Goal: Task Accomplishment & Management: Manage account settings

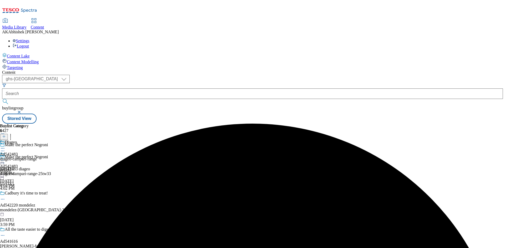
select select "ghs-uk"
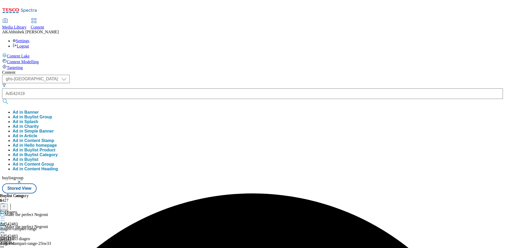
type input "Ad542419"
click at [2, 99] on button "submit" at bounding box center [5, 101] width 7 height 5
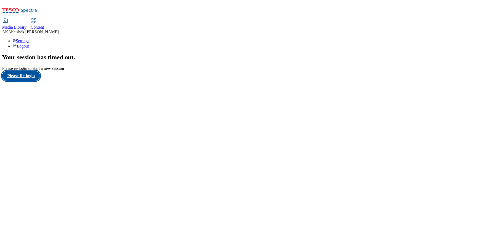
click at [34, 81] on button "Please Re-login" at bounding box center [21, 76] width 38 height 10
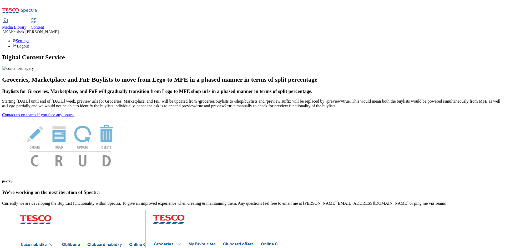
click at [44, 25] on span "Content" at bounding box center [37, 27] width 13 height 4
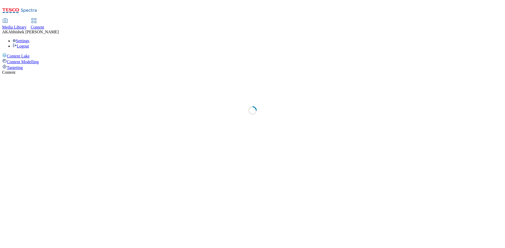
select select "ghs-[GEOGRAPHIC_DATA]"
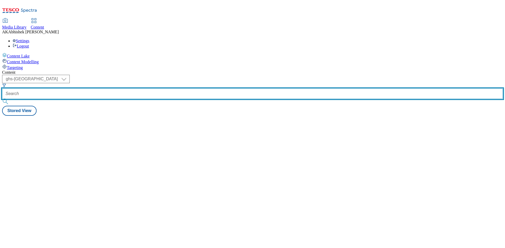
drag, startPoint x: 130, startPoint y: 41, endPoint x: 136, endPoint y: 42, distance: 5.6
click at [130, 89] on input "text" at bounding box center [252, 94] width 500 height 11
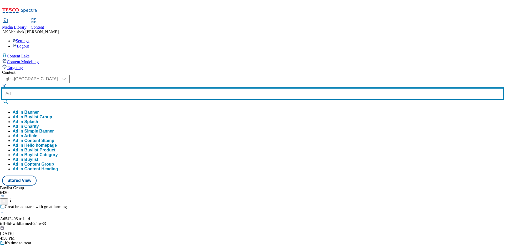
paste input "542419"
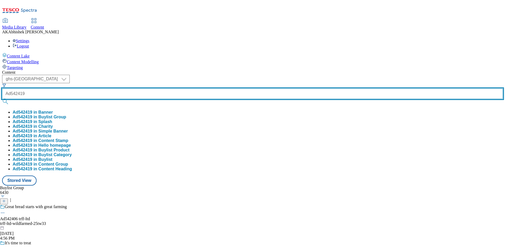
type input "Ad542419"
click at [2, 99] on button "submit" at bounding box center [5, 101] width 7 height 5
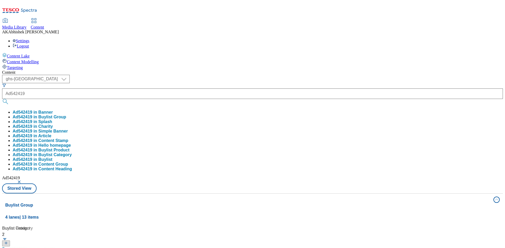
click at [219, 70] on div "Content ( optional ) ghs-roi ghs-uk ghs-uk Ad542419 Ad542419 in Banner Ad542419…" at bounding box center [252, 246] width 500 height 353
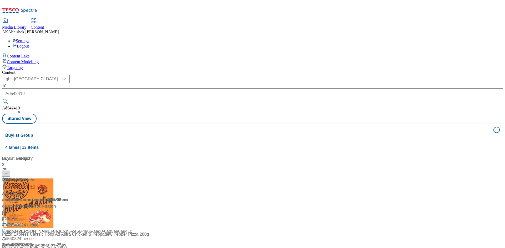
click at [68, 177] on div "Ad542419 / mondelez-sour-patch-25tw33 / mondelez [DATE] 4:47 PM" at bounding box center [35, 203] width 66 height 52
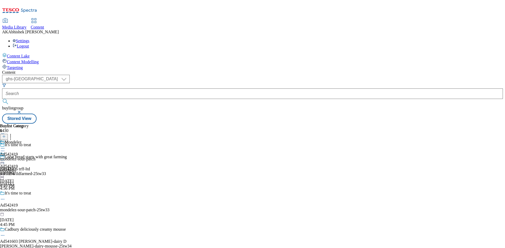
click at [103, 191] on div "It's time to treat" at bounding box center [51, 197] width 103 height 12
click at [5, 197] on icon at bounding box center [2, 199] width 5 height 5
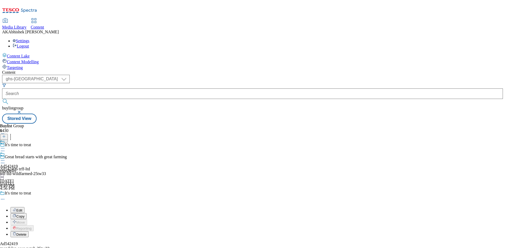
click at [103, 207] on li "Edit" at bounding box center [57, 210] width 93 height 6
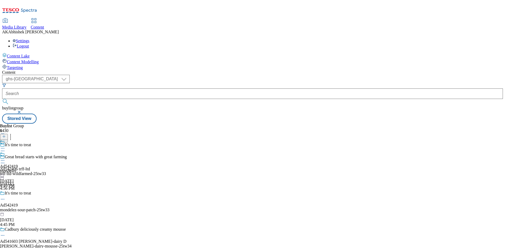
click at [5, 197] on icon at bounding box center [2, 199] width 5 height 5
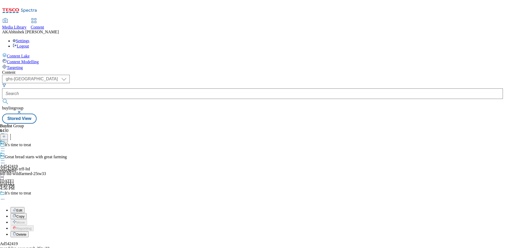
click at [22, 209] on span "Edit" at bounding box center [19, 211] width 6 height 4
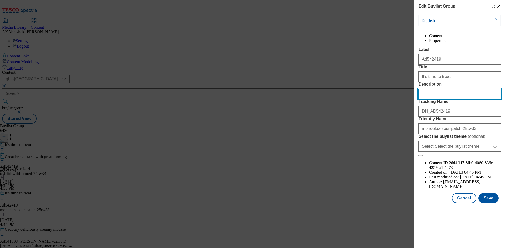
click at [454, 99] on input "Description" at bounding box center [459, 94] width 82 height 11
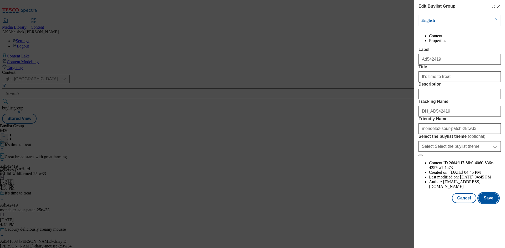
click at [487, 203] on button "Save" at bounding box center [488, 198] width 20 height 10
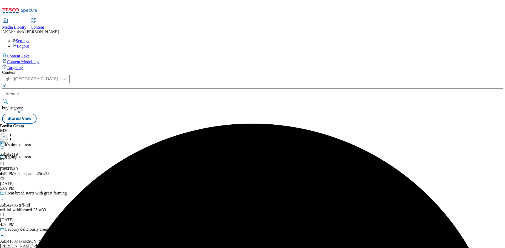
click at [5, 146] on icon at bounding box center [2, 148] width 5 height 5
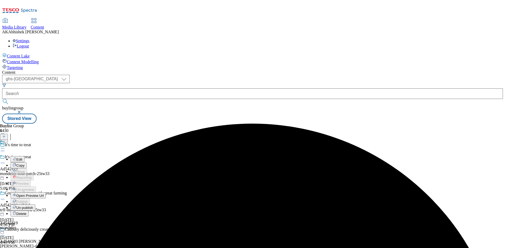
click at [22, 158] on span "Edit" at bounding box center [19, 160] width 6 height 4
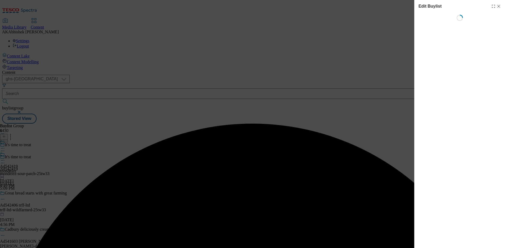
select select "tactical"
select select "supplier funded short term 1-3 weeks"
select select "dunnhumby"
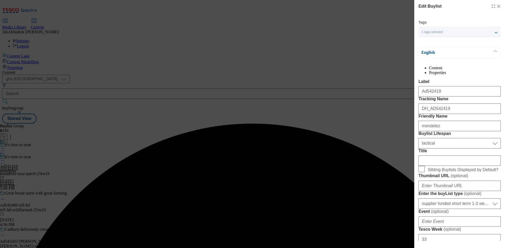
select select "Banner"
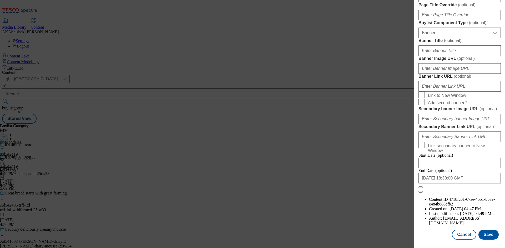
scroll to position [516, 0]
click at [478, 184] on input "[DATE] 18:30:00 GMT" at bounding box center [459, 178] width 82 height 11
select select "2026"
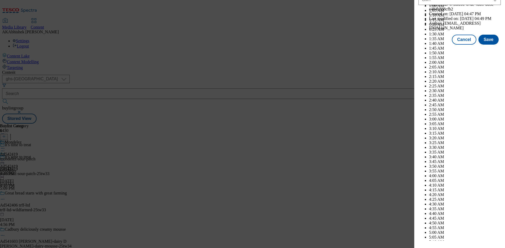
scroll to position [2156, 0]
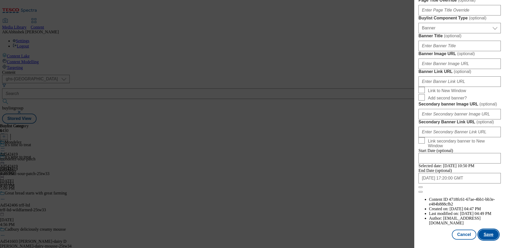
click at [487, 234] on button "Save" at bounding box center [488, 235] width 20 height 10
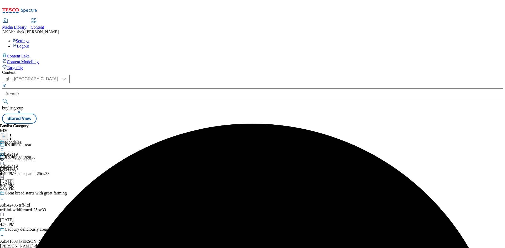
click at [5, 146] on icon at bounding box center [2, 148] width 5 height 5
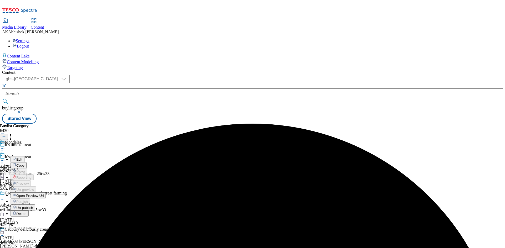
click at [24, 156] on button "Edit" at bounding box center [18, 159] width 14 height 6
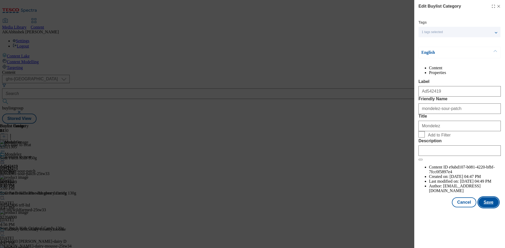
click at [485, 208] on button "Save" at bounding box center [488, 203] width 20 height 10
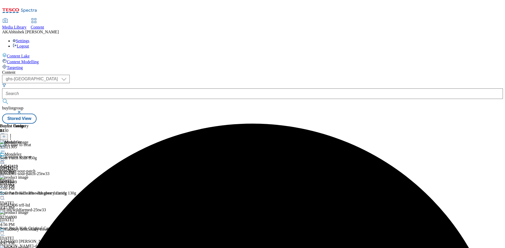
click at [5, 158] on icon at bounding box center [2, 160] width 5 height 5
click at [29, 194] on span "Preview" at bounding box center [22, 196] width 12 height 4
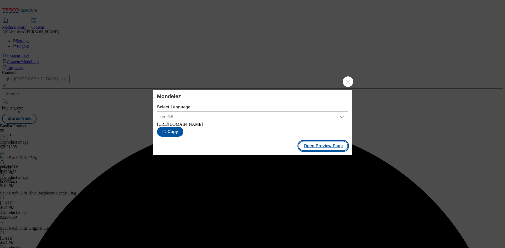
click at [328, 148] on button "Open Preview Page" at bounding box center [323, 146] width 50 height 10
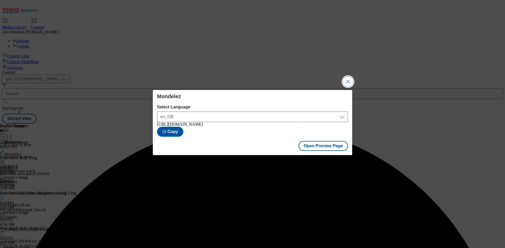
click at [350, 82] on button "Close Modal" at bounding box center [348, 81] width 11 height 11
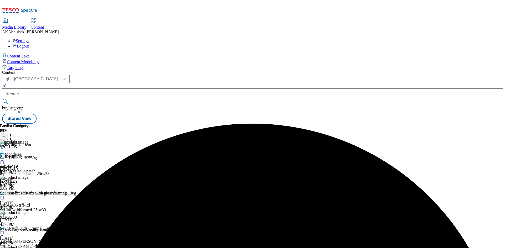
click at [5, 161] on icon at bounding box center [2, 163] width 5 height 5
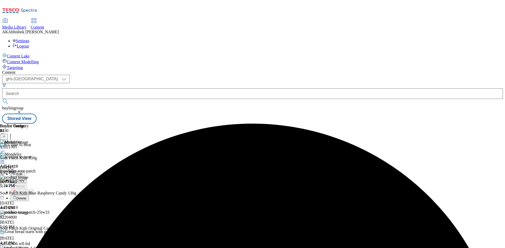
click at [22, 172] on span "Edit" at bounding box center [19, 174] width 6 height 4
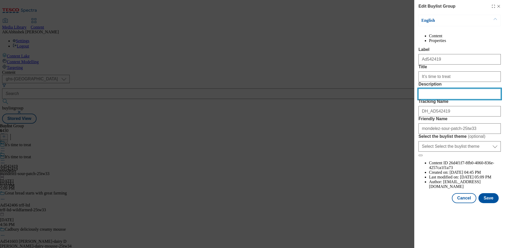
click at [437, 99] on input "Description" at bounding box center [459, 94] width 82 height 11
paste input "Sour Patch Kids Strawberry & Watermelon flavour sweets 350g"
type input "Sour Patch Kids Strawberry & Watermelon flavour sweets 350g"
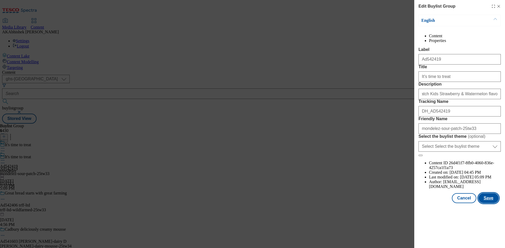
click at [489, 203] on button "Save" at bounding box center [488, 198] width 20 height 10
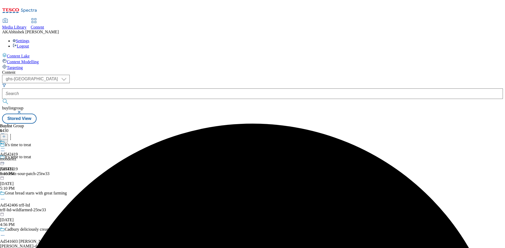
click at [5, 146] on icon at bounding box center [2, 148] width 5 height 5
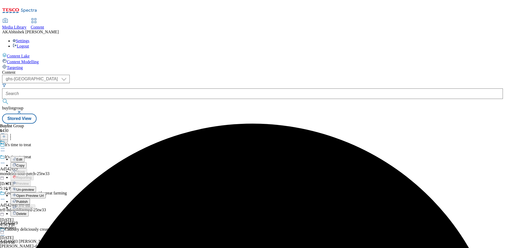
click at [22, 158] on span "Edit" at bounding box center [19, 160] width 6 height 4
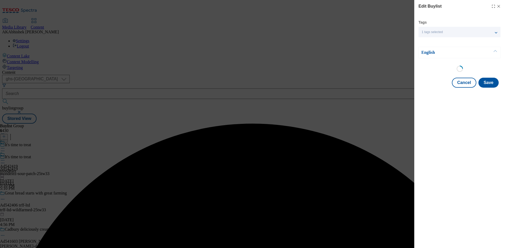
select select "tactical"
select select "supplier funded short term 1-3 weeks"
select select "dunnhumby"
select select "Banner"
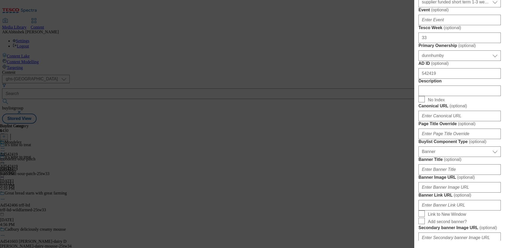
scroll to position [210, 0]
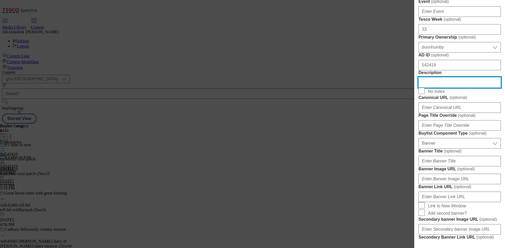
click at [450, 88] on input "Description" at bounding box center [459, 82] width 82 height 11
paste input "Sour Patch Kids Strawberry & Watermelon flavour sweets 350g"
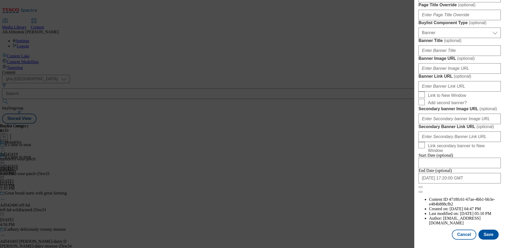
scroll to position [516, 0]
type input "Sour Patch Kids Strawberry & Watermelon flavour sweets 350g"
drag, startPoint x: 484, startPoint y: 233, endPoint x: 481, endPoint y: 230, distance: 3.7
click at [483, 232] on button "Save" at bounding box center [488, 235] width 20 height 10
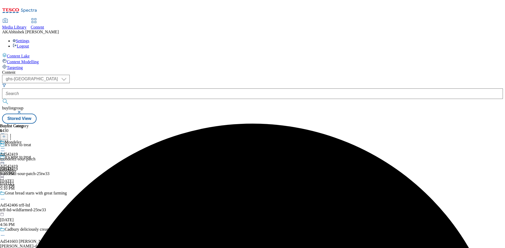
click at [5, 146] on icon at bounding box center [2, 148] width 5 height 5
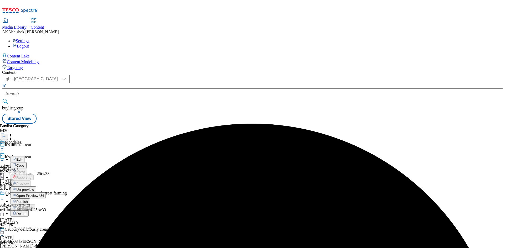
click at [22, 158] on span "Edit" at bounding box center [19, 160] width 6 height 4
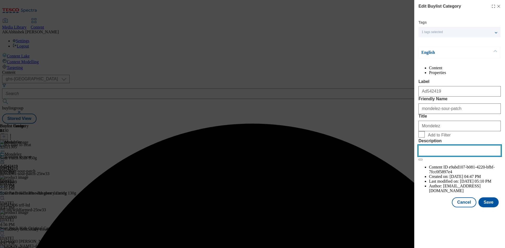
click at [447, 156] on input "Description" at bounding box center [459, 151] width 82 height 11
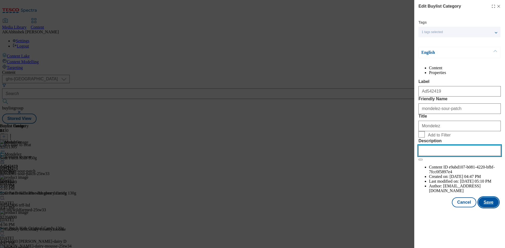
paste input "Sour Patch Kids Strawberry & Watermelon flavour sweets 350g"
type input "Sour Patch Kids Strawberry & Watermelon flavour sweets 350g"
click at [486, 208] on button "Save" at bounding box center [488, 203] width 20 height 10
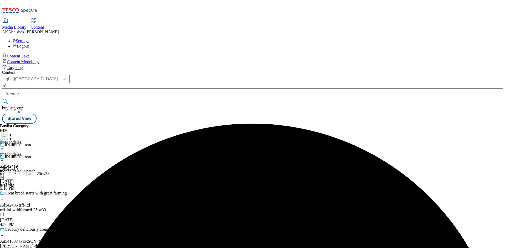
click at [5, 158] on icon at bounding box center [2, 160] width 5 height 5
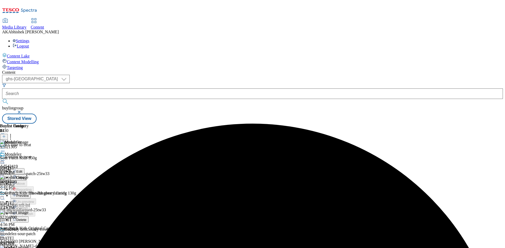
click at [29, 194] on span "Preview" at bounding box center [22, 196] width 12 height 4
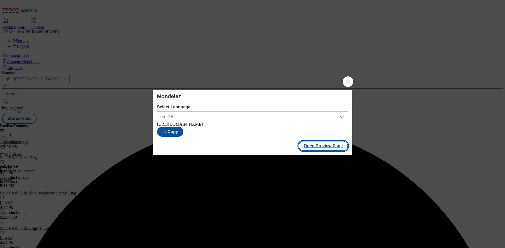
click at [313, 149] on button "Open Preview Page" at bounding box center [323, 146] width 50 height 10
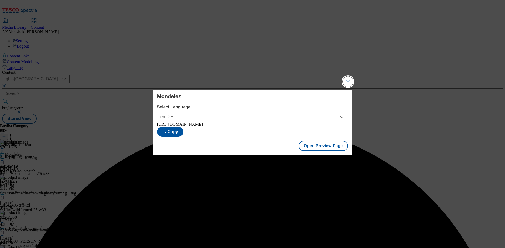
click at [348, 79] on button "Close Modal" at bounding box center [348, 81] width 11 height 11
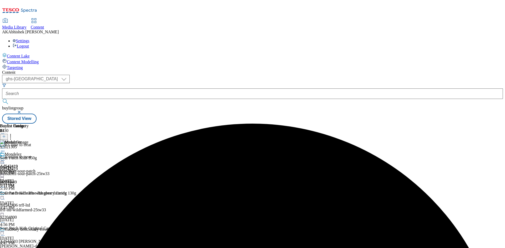
click at [3, 160] on circle at bounding box center [2, 160] width 1 height 1
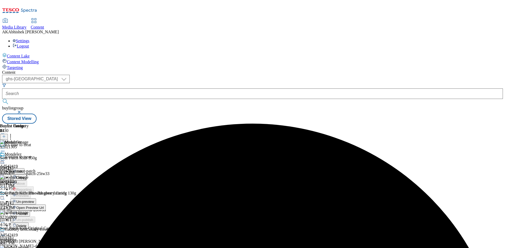
click at [28, 212] on span "Publish" at bounding box center [22, 214] width 12 height 4
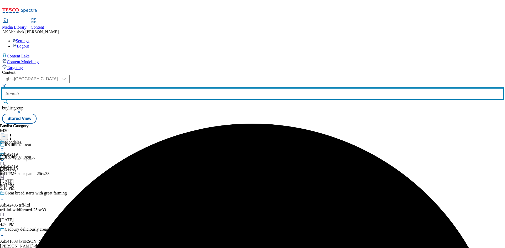
drag, startPoint x: 137, startPoint y: 43, endPoint x: 158, endPoint y: 43, distance: 21.0
click at [137, 89] on input "text" at bounding box center [252, 94] width 500 height 11
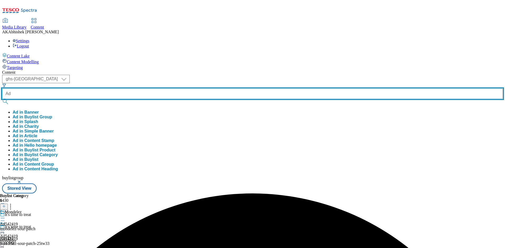
paste input "542406"
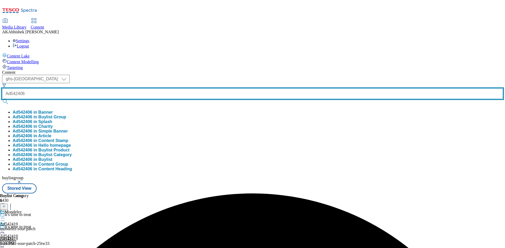
type input "Ad542406"
click at [2, 99] on button "submit" at bounding box center [5, 101] width 7 height 5
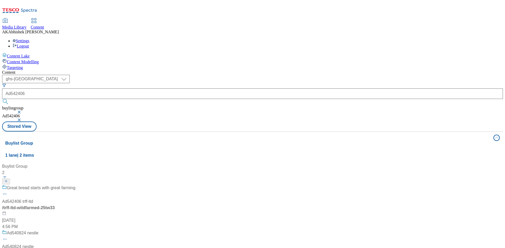
click at [75, 185] on div "Great bread starts with great farming Ad542406 trff-ltd / trff-ltd-wildfarmed-2…" at bounding box center [38, 207] width 73 height 45
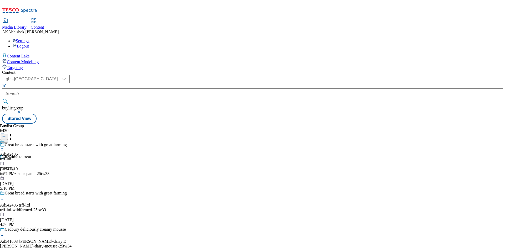
click at [5, 197] on icon at bounding box center [2, 199] width 5 height 5
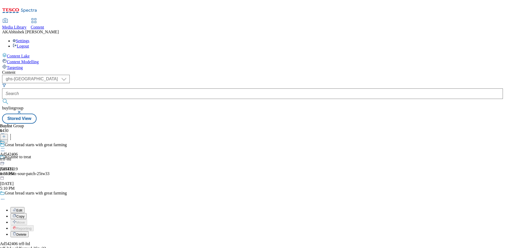
click at [22, 209] on span "Edit" at bounding box center [19, 211] width 6 height 4
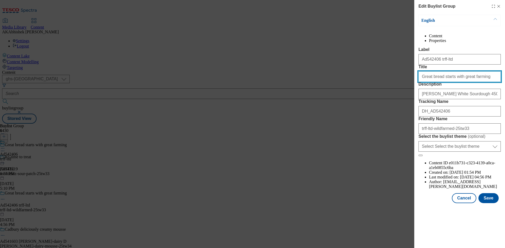
click at [442, 82] on input "Great bread starts with great farming" at bounding box center [459, 76] width 82 height 11
drag, startPoint x: 442, startPoint y: 98, endPoint x: 451, endPoint y: 98, distance: 9.5
click at [442, 82] on input "Great bread starts with great farming" at bounding box center [459, 76] width 82 height 11
click at [455, 82] on input "Great bread starts with great farming" at bounding box center [459, 76] width 82 height 11
click at [464, 82] on input "Great bread great farming" at bounding box center [459, 76] width 82 height 11
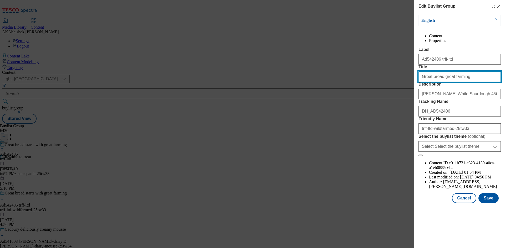
paste input "starts with"
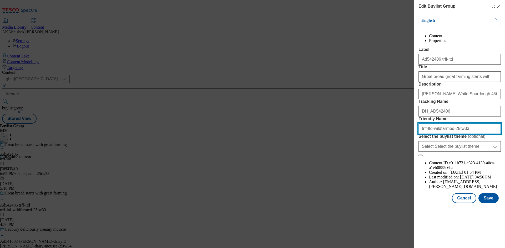
click at [441, 134] on input "trff-ltd-wildfarmed-25tw33" at bounding box center [459, 129] width 82 height 11
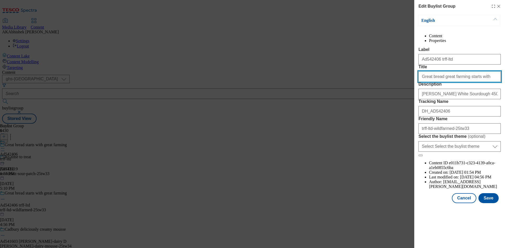
click at [479, 82] on input "Great bread great farming starts with" at bounding box center [459, 76] width 82 height 11
paste input "wildfarmed"
click at [478, 82] on input "Great bread great farming starts with wildfarmed" at bounding box center [459, 76] width 82 height 11
drag, startPoint x: 495, startPoint y: 96, endPoint x: 408, endPoint y: 98, distance: 87.0
click at [408, 98] on div "Edit Buylist Group English Content Properties Label Ad542406 trff-ltd Title Gre…" at bounding box center [252, 124] width 505 height 248
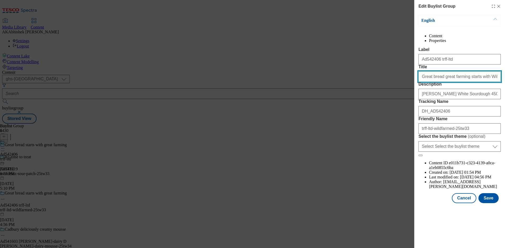
type input "Great bread great farming starts with Wildfarmed"
paste input "Great bread great farming starts with Wildfarmed"
click at [482, 82] on input "Great bread great farming starts with Wildfarmed" at bounding box center [459, 76] width 82 height 11
paste input "starts with"
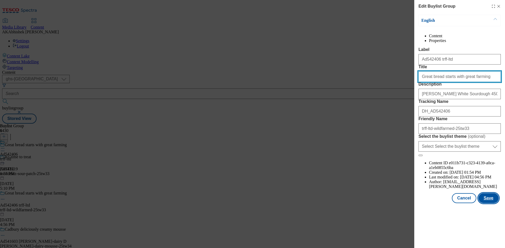
type input "Great bread starts with great farming"
click at [491, 203] on button "Save" at bounding box center [488, 198] width 20 height 10
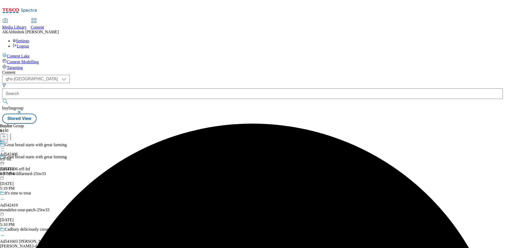
click at [4, 148] on circle at bounding box center [4, 148] width 1 height 1
click at [22, 158] on span "Edit" at bounding box center [19, 160] width 6 height 4
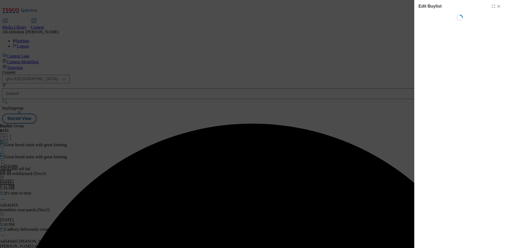
select select "tactical"
select select "supplier funded short term 1-3 weeks"
select select "dunnhumby"
select select "Banner"
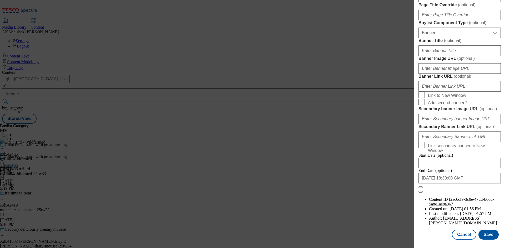
scroll to position [516, 0]
click at [474, 184] on input "[DATE] 18:30:00 GMT" at bounding box center [459, 178] width 82 height 11
select select "2025"
select select "December"
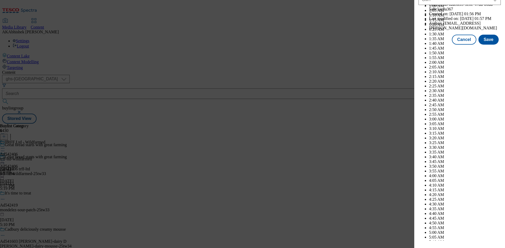
scroll to position [2156, 0]
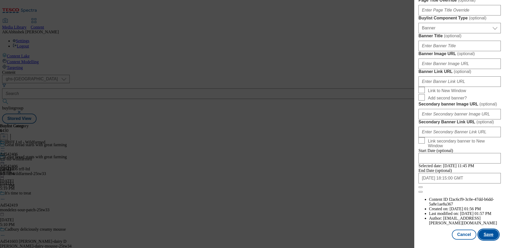
click at [489, 234] on button "Save" at bounding box center [488, 235] width 20 height 10
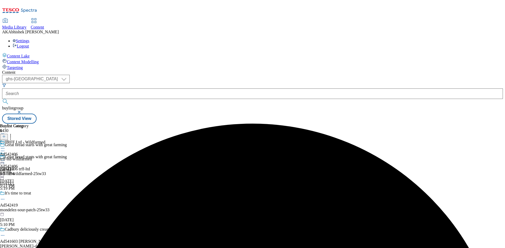
click at [5, 146] on icon at bounding box center [2, 148] width 5 height 5
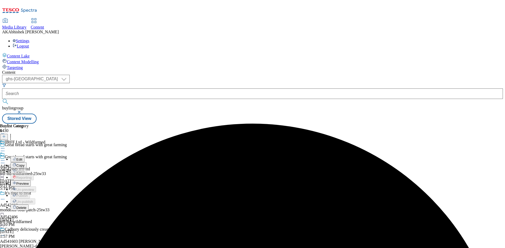
click at [22, 158] on span "Edit" at bounding box center [19, 160] width 6 height 4
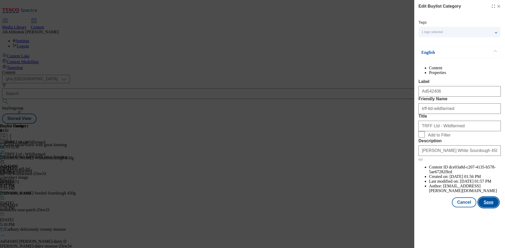
click at [486, 208] on button "Save" at bounding box center [488, 203] width 20 height 10
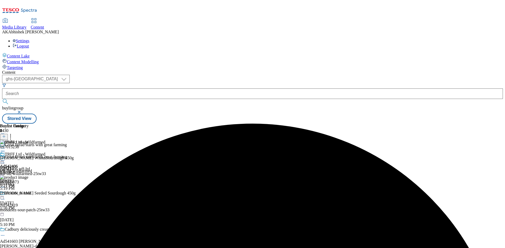
click at [5, 158] on icon at bounding box center [2, 160] width 5 height 5
click at [29, 194] on span "Preview" at bounding box center [22, 196] width 12 height 4
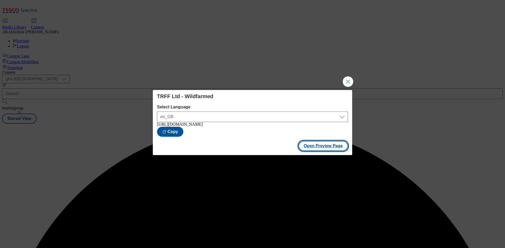
click at [326, 150] on button "Open Preview Page" at bounding box center [323, 146] width 50 height 10
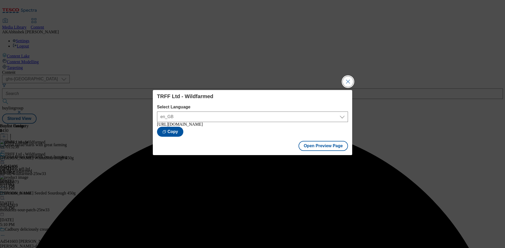
click at [348, 81] on button "Close Modal" at bounding box center [348, 81] width 11 height 11
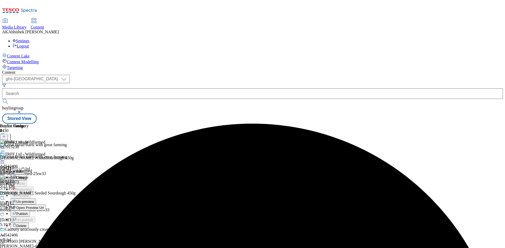
click at [28, 212] on span "Publish" at bounding box center [22, 214] width 12 height 4
